Goal: Check status: Check status

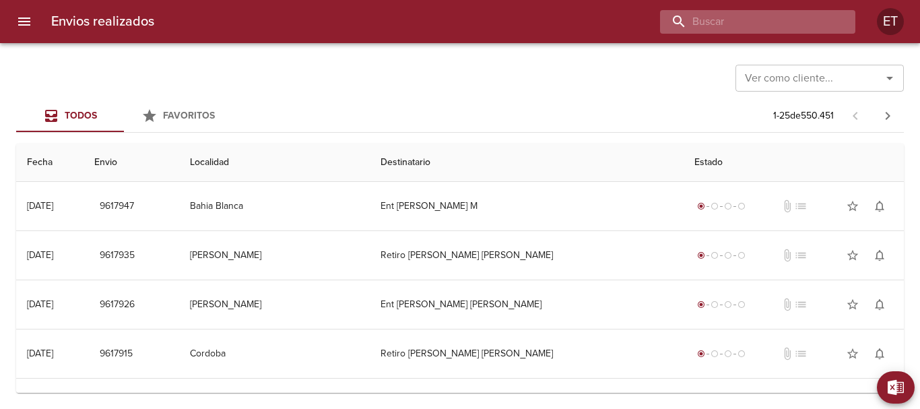
click at [796, 28] on input "buscar" at bounding box center [746, 22] width 172 height 24
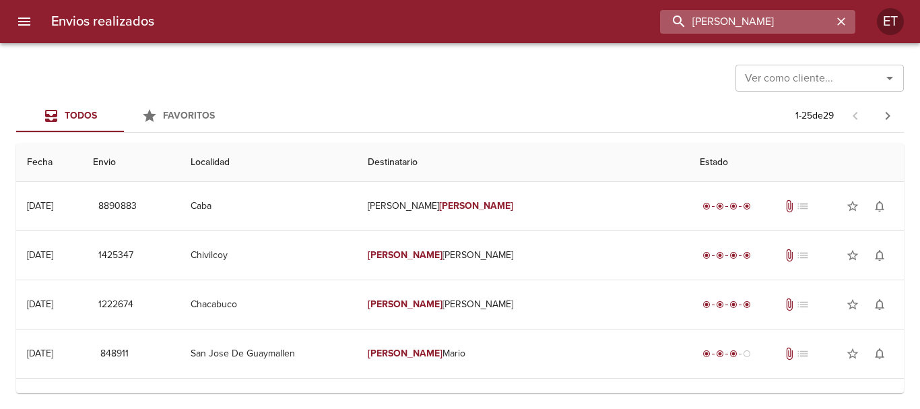
click at [796, 28] on input "[PERSON_NAME]" at bounding box center [746, 22] width 172 height 24
type input "9443772"
click at [832, 13] on button "button" at bounding box center [841, 22] width 18 height 18
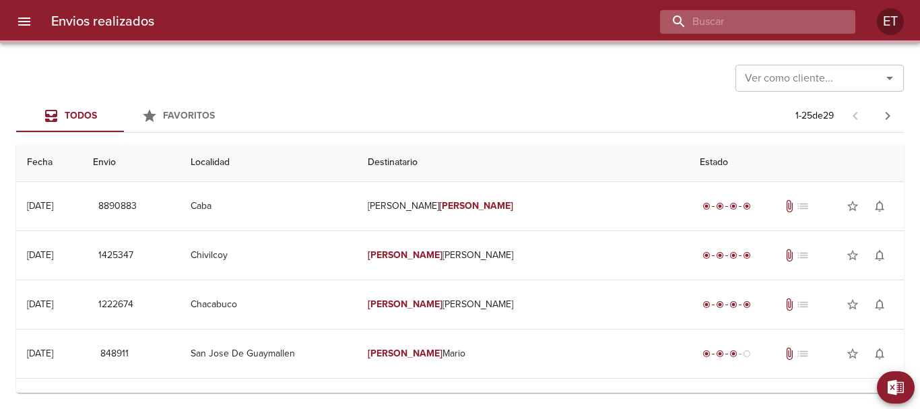
click at [796, 28] on input "buscar" at bounding box center [746, 22] width 172 height 24
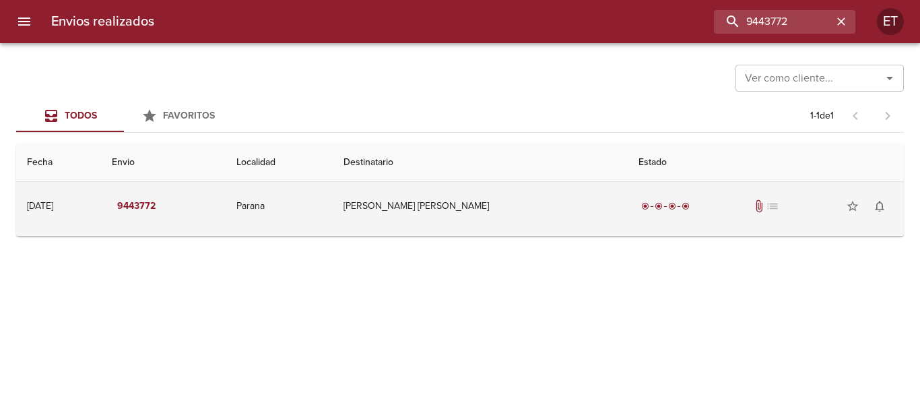
click at [638, 217] on div "radio_button_checked radio_button_checked radio_button_checked radio_button_che…" at bounding box center [765, 206] width 254 height 27
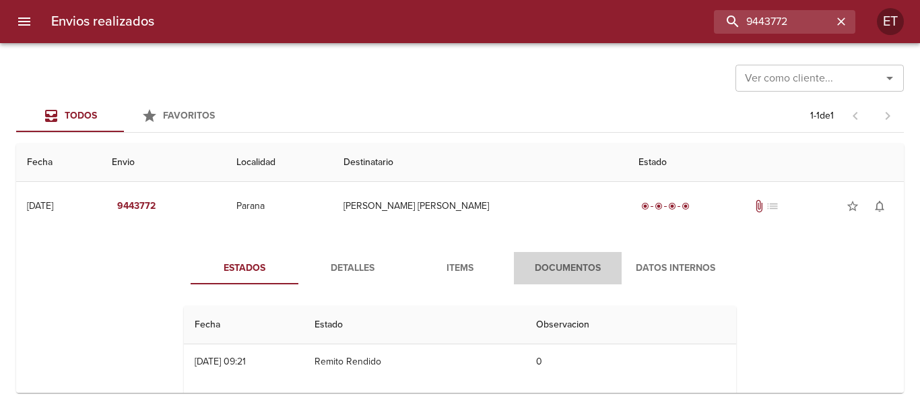
click at [558, 258] on button "Documentos" at bounding box center [568, 268] width 108 height 32
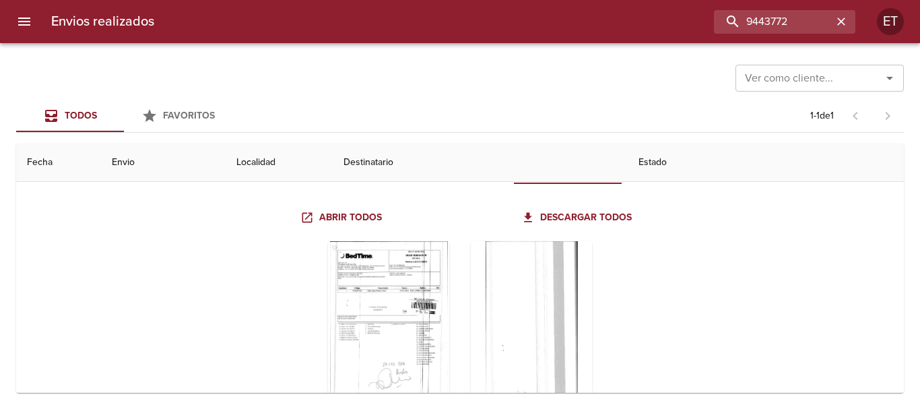
scroll to position [135, 0]
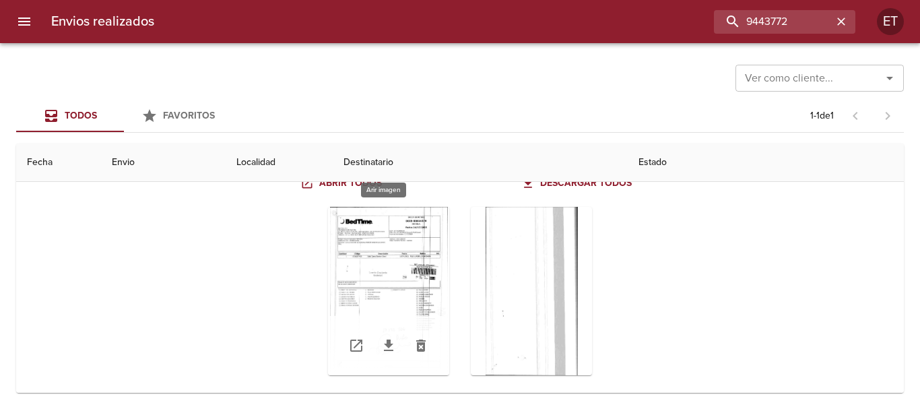
click at [396, 275] on div "Tabla de envíos del cliente" at bounding box center [388, 291] width 121 height 168
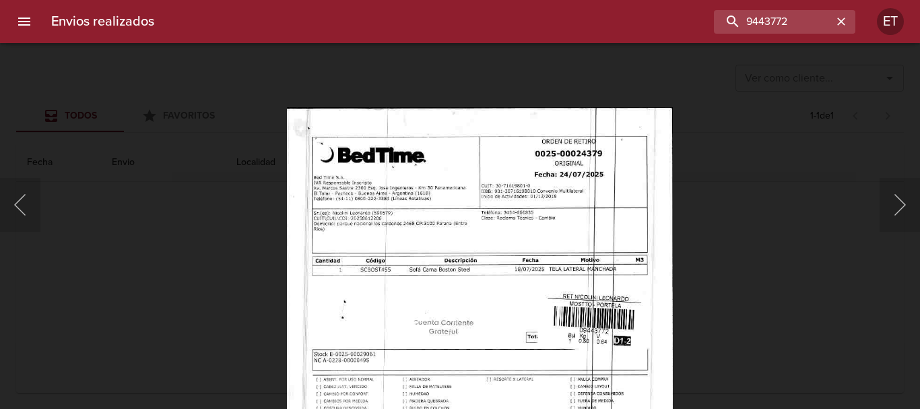
click at [599, 371] on img "Lightbox" at bounding box center [479, 382] width 386 height 551
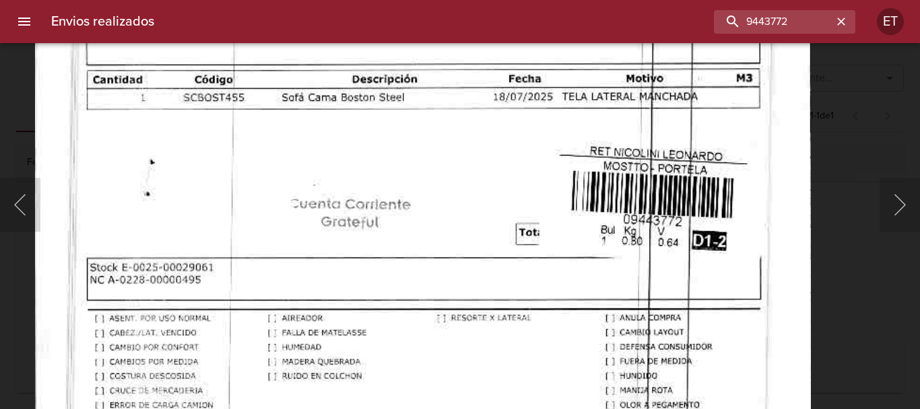
click at [536, 0] on body "Envios realizados 9443772 ET Ver como cliente... Ver como cliente... Todos Favo…" at bounding box center [460, 0] width 920 height 0
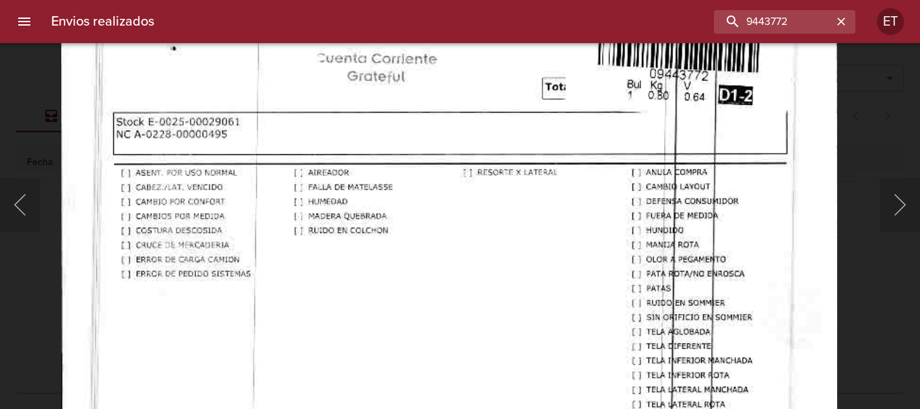
click at [628, 90] on img "Lightbox" at bounding box center [449, 178] width 776 height 1105
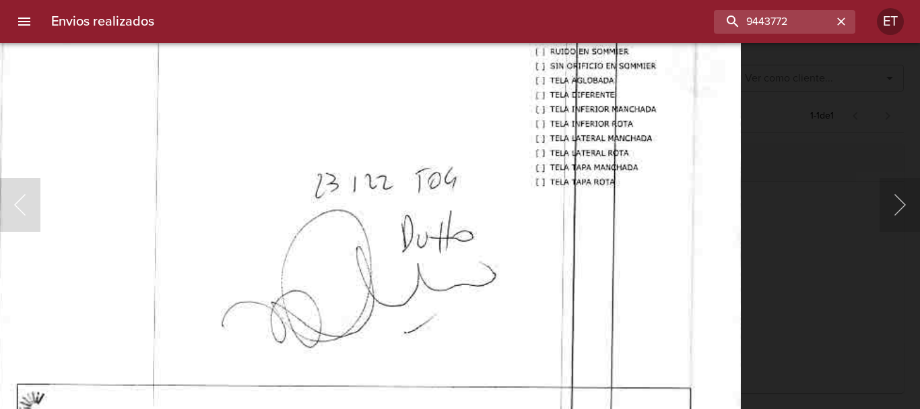
click at [878, 300] on div "Lightbox" at bounding box center [460, 204] width 920 height 409
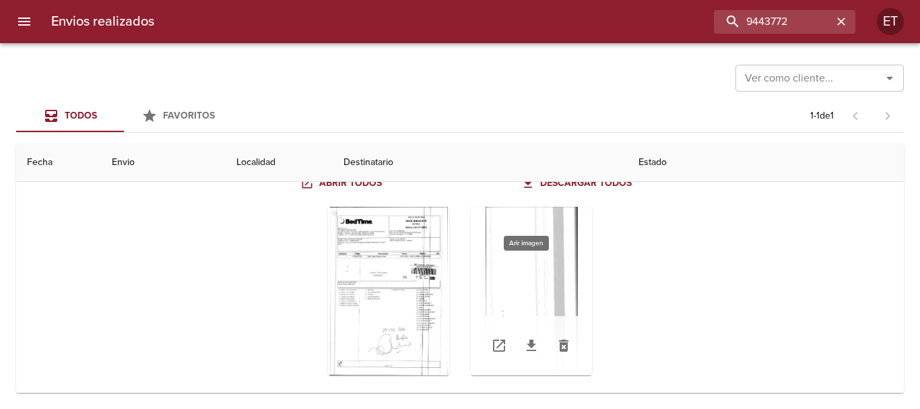
scroll to position [0, 0]
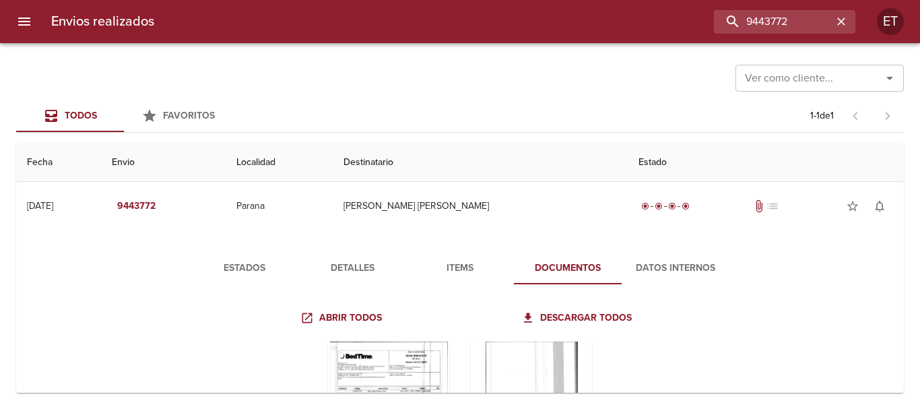
click at [341, 257] on button "Detalles" at bounding box center [352, 268] width 108 height 32
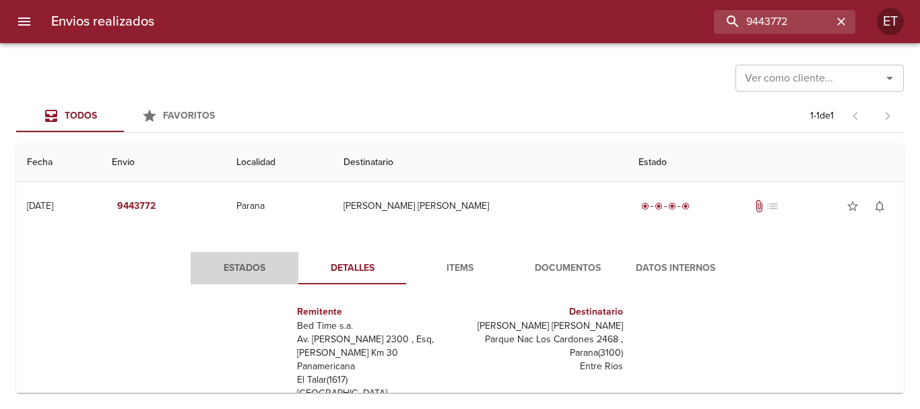
click at [253, 273] on span "Estados" at bounding box center [245, 268] width 92 height 17
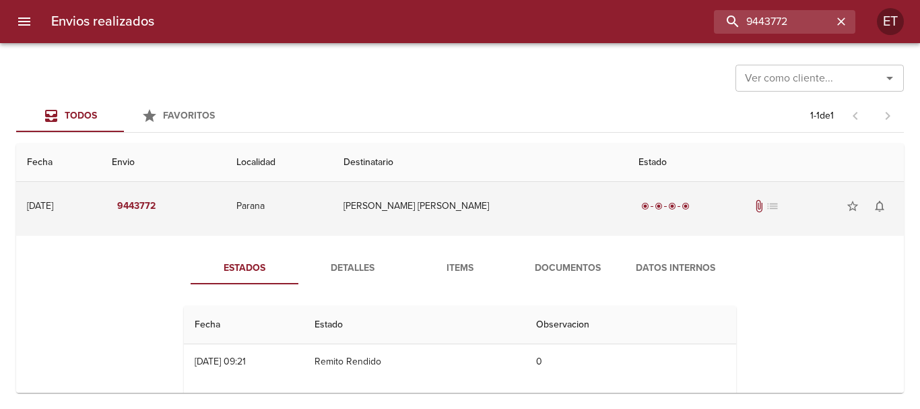
click at [489, 228] on td "[PERSON_NAME] [PERSON_NAME]" at bounding box center [480, 206] width 295 height 48
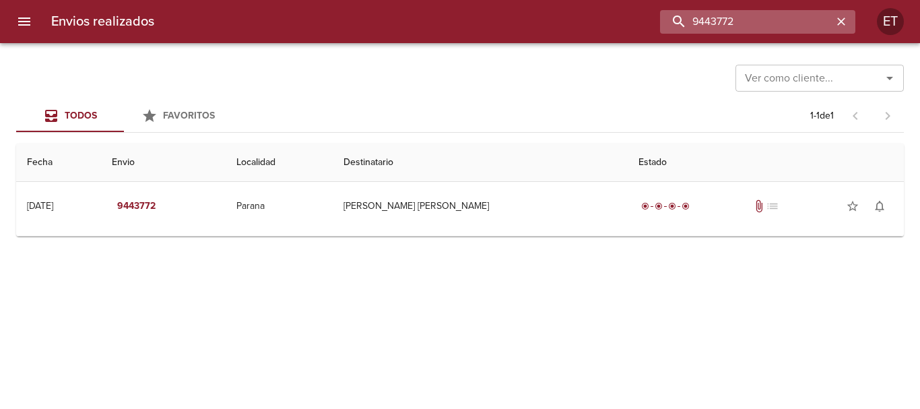
click at [791, 22] on input "9443772" at bounding box center [746, 22] width 172 height 24
click at [791, 24] on input "9443772" at bounding box center [746, 22] width 172 height 24
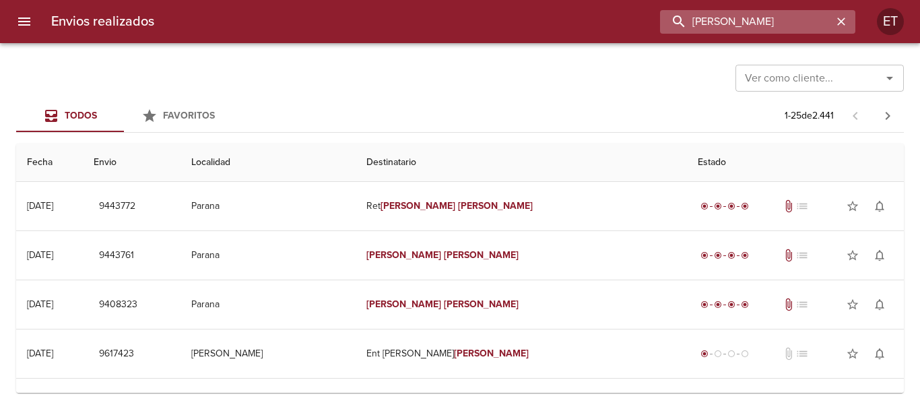
click at [696, 24] on input "[PERSON_NAME]" at bounding box center [746, 22] width 172 height 24
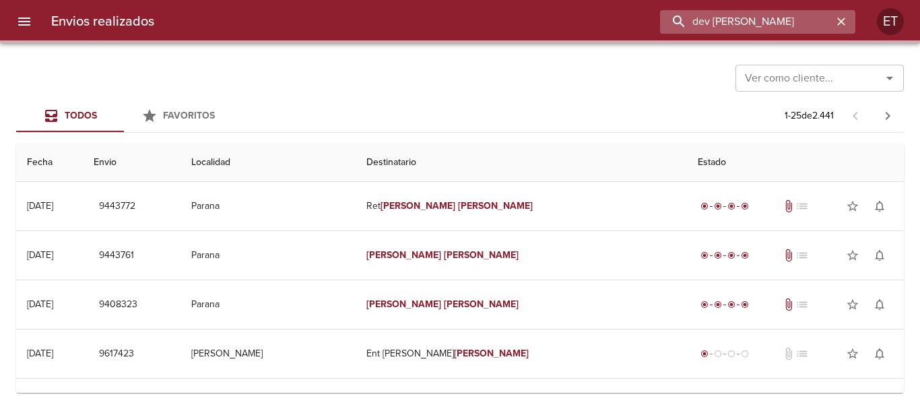
click at [785, 21] on input "dev [PERSON_NAME]" at bounding box center [746, 22] width 172 height 24
type input "[PERSON_NAME]"
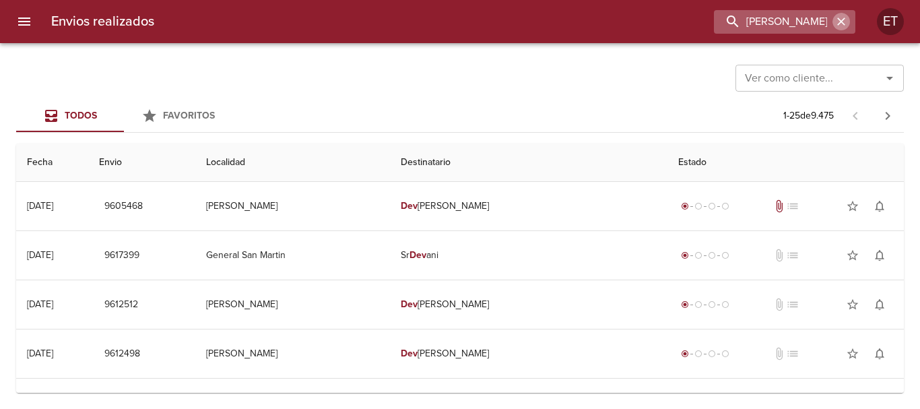
click at [837, 26] on icon "button" at bounding box center [840, 21] width 13 height 13
